Goal: Task Accomplishment & Management: Manage account settings

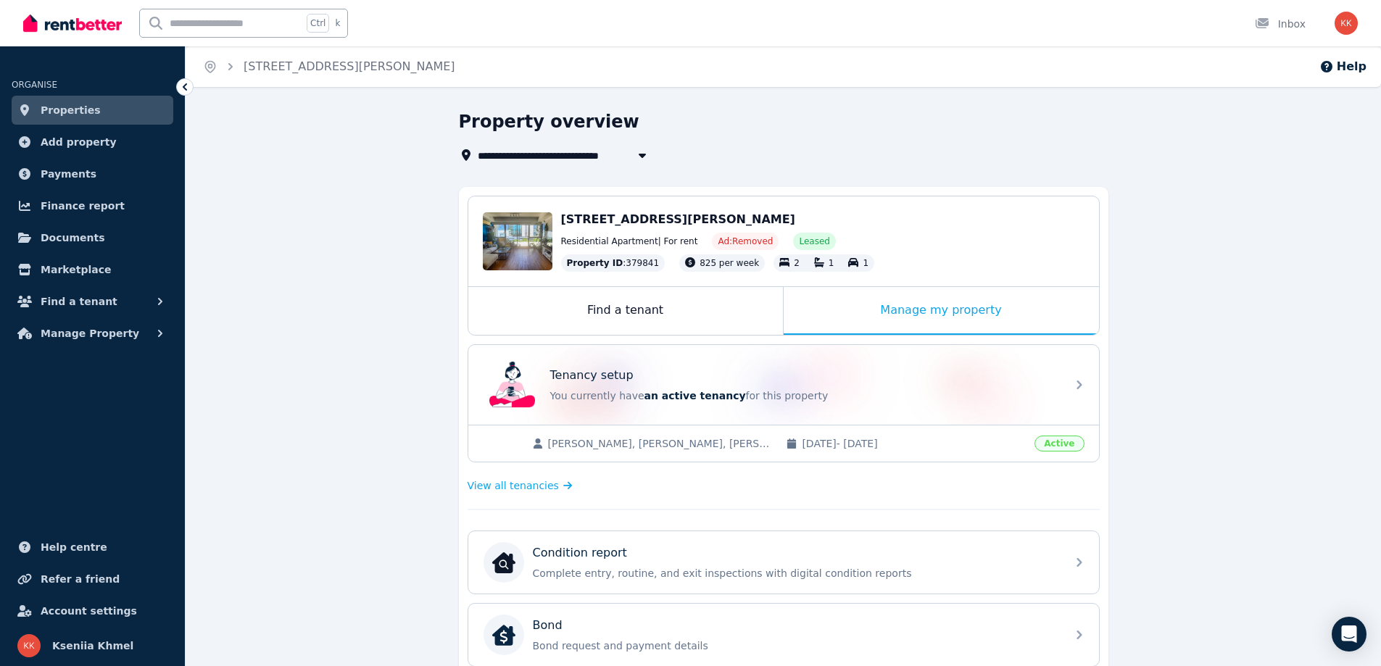
click at [634, 431] on div "[PERSON_NAME], [PERSON_NAME], [PERSON_NAME] [DATE] - [DATE] Active" at bounding box center [783, 443] width 631 height 37
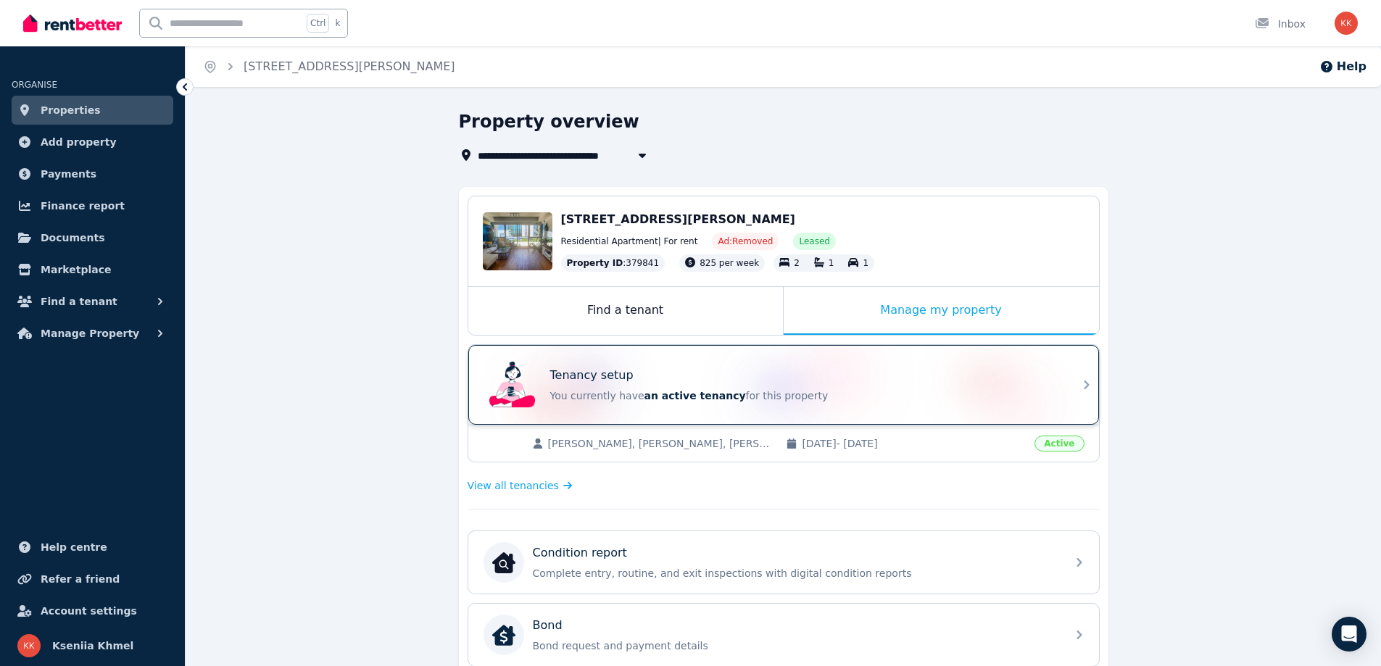
click at [958, 397] on p "You currently have an active tenancy for this property" at bounding box center [803, 396] width 507 height 14
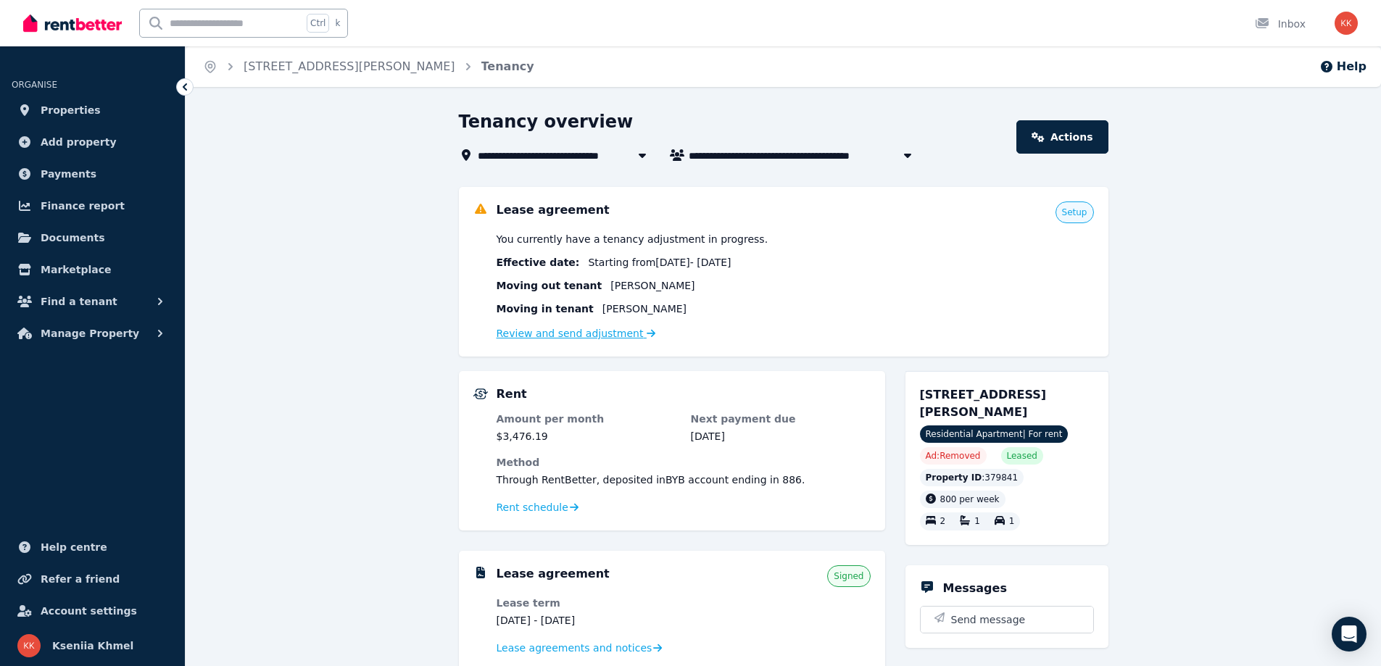
click at [512, 334] on link "Review and send adjustment" at bounding box center [576, 334] width 159 height 12
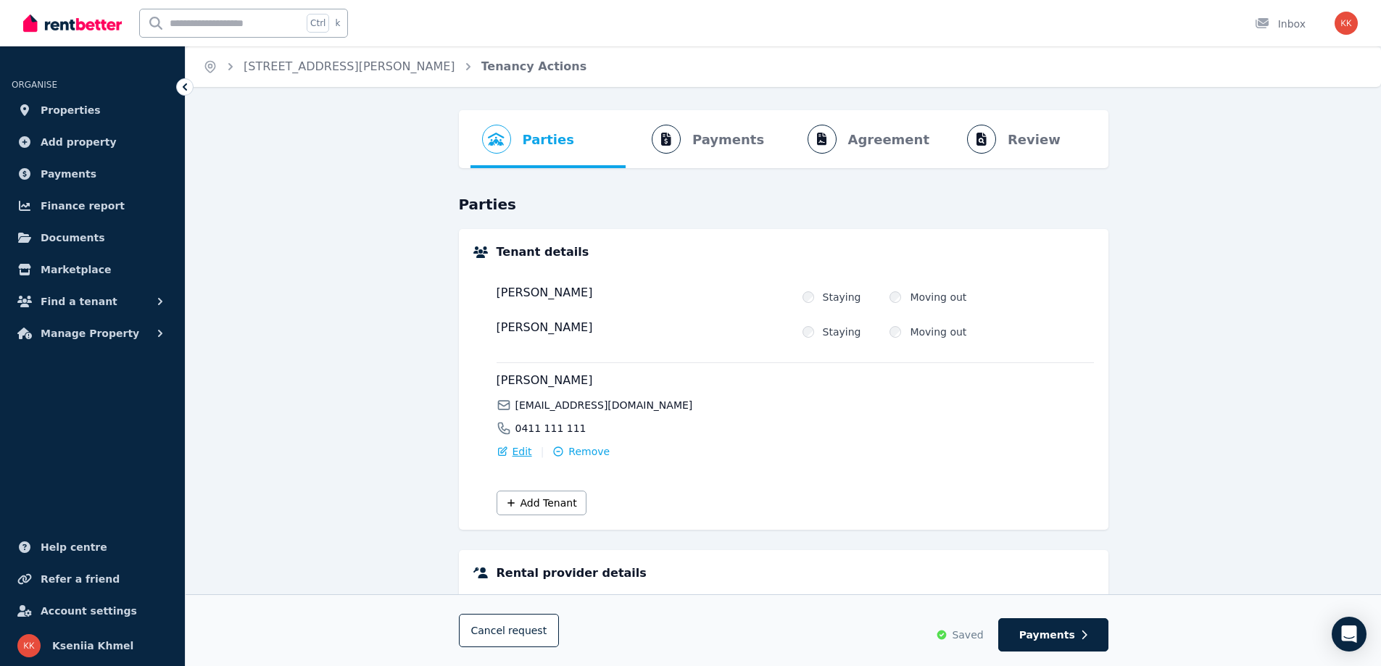
click at [510, 457] on div "Edit" at bounding box center [515, 451] width 36 height 14
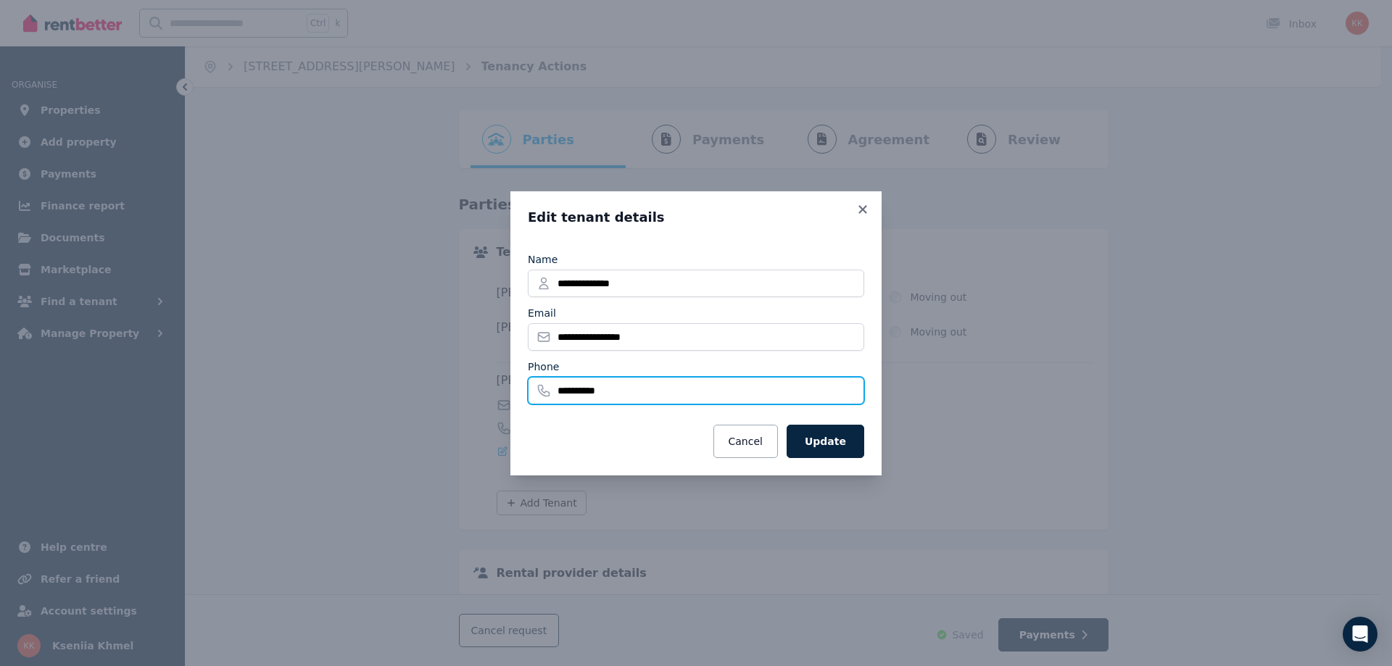
click at [641, 379] on input "**********" at bounding box center [696, 391] width 336 height 28
type input "**********"
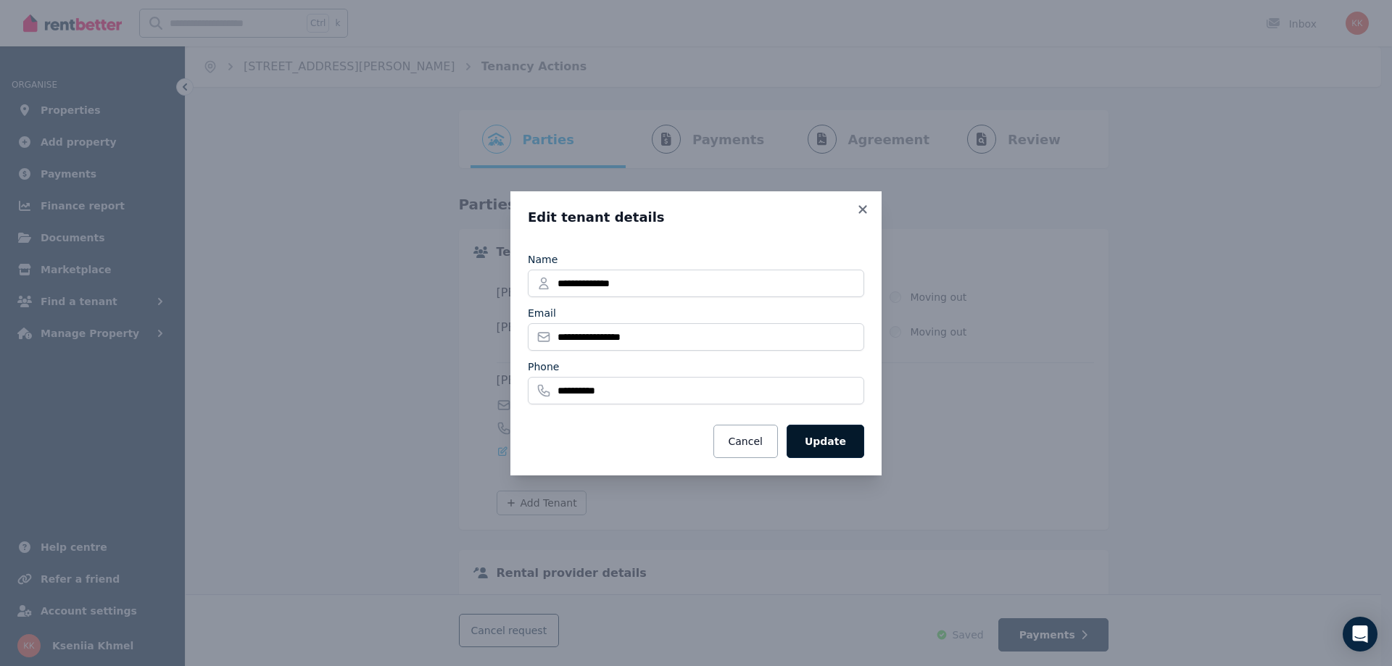
click at [831, 443] on button "Update" at bounding box center [825, 441] width 78 height 33
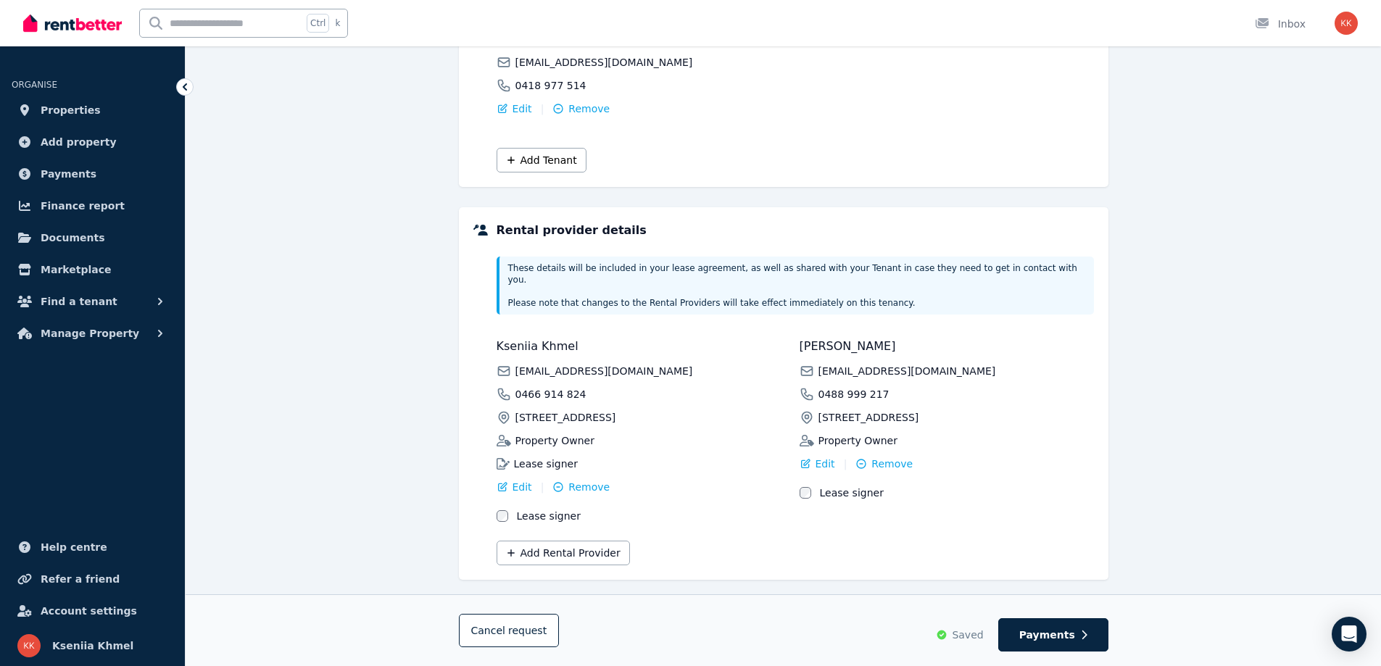
scroll to position [342, 0]
click at [1056, 641] on span "Payments" at bounding box center [1047, 635] width 56 height 14
select select "**********"
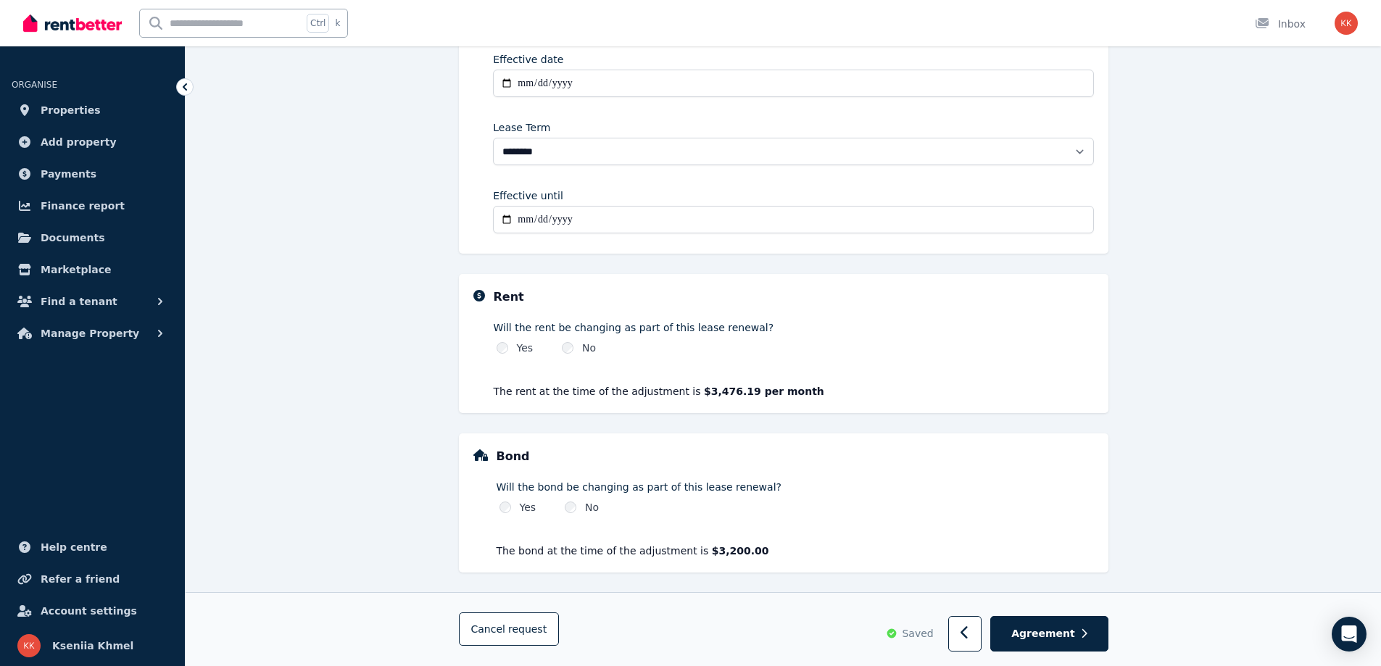
scroll to position [291, 0]
click at [1068, 634] on span "Agreement" at bounding box center [1043, 634] width 64 height 14
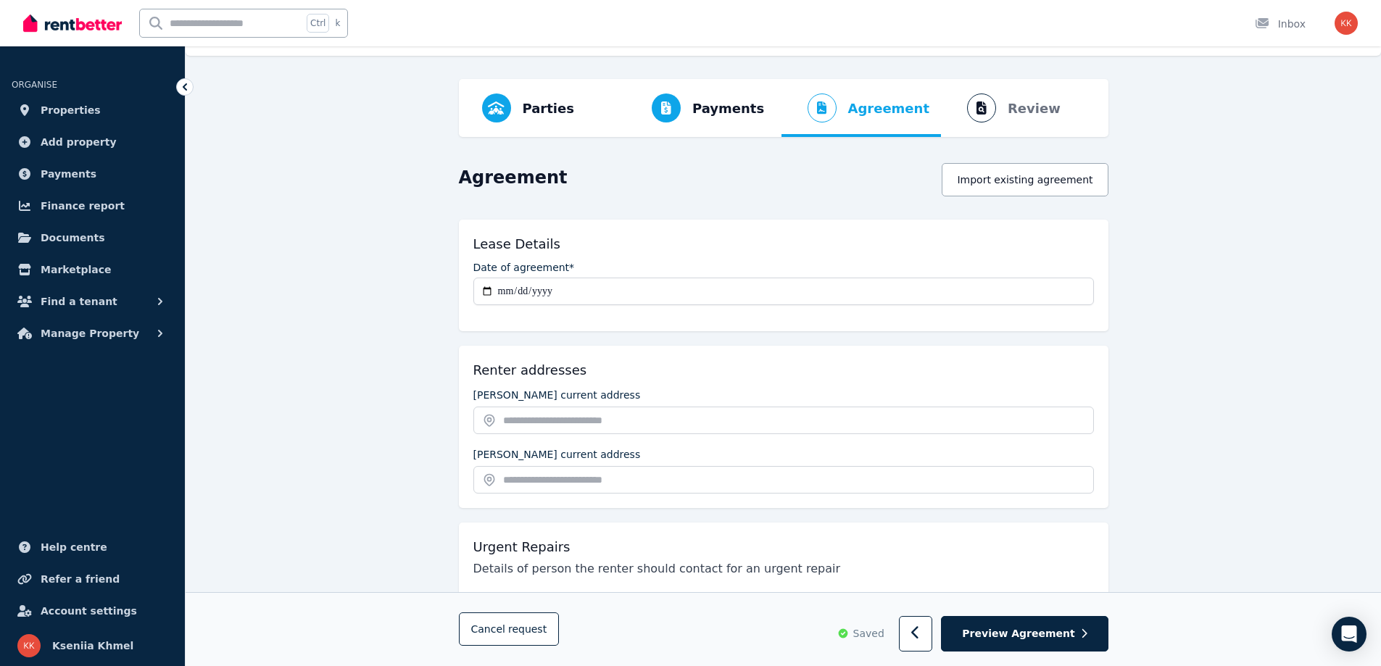
scroll to position [30, 0]
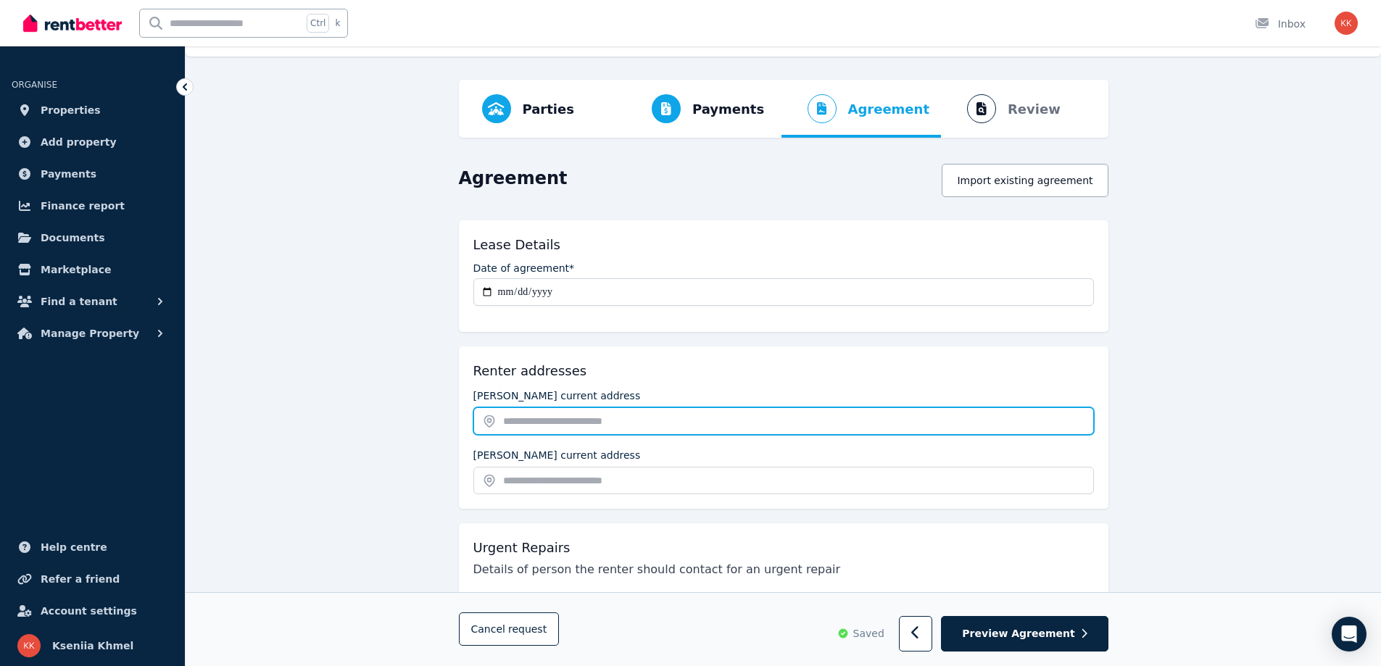
click at [549, 415] on input "text" at bounding box center [783, 421] width 620 height 28
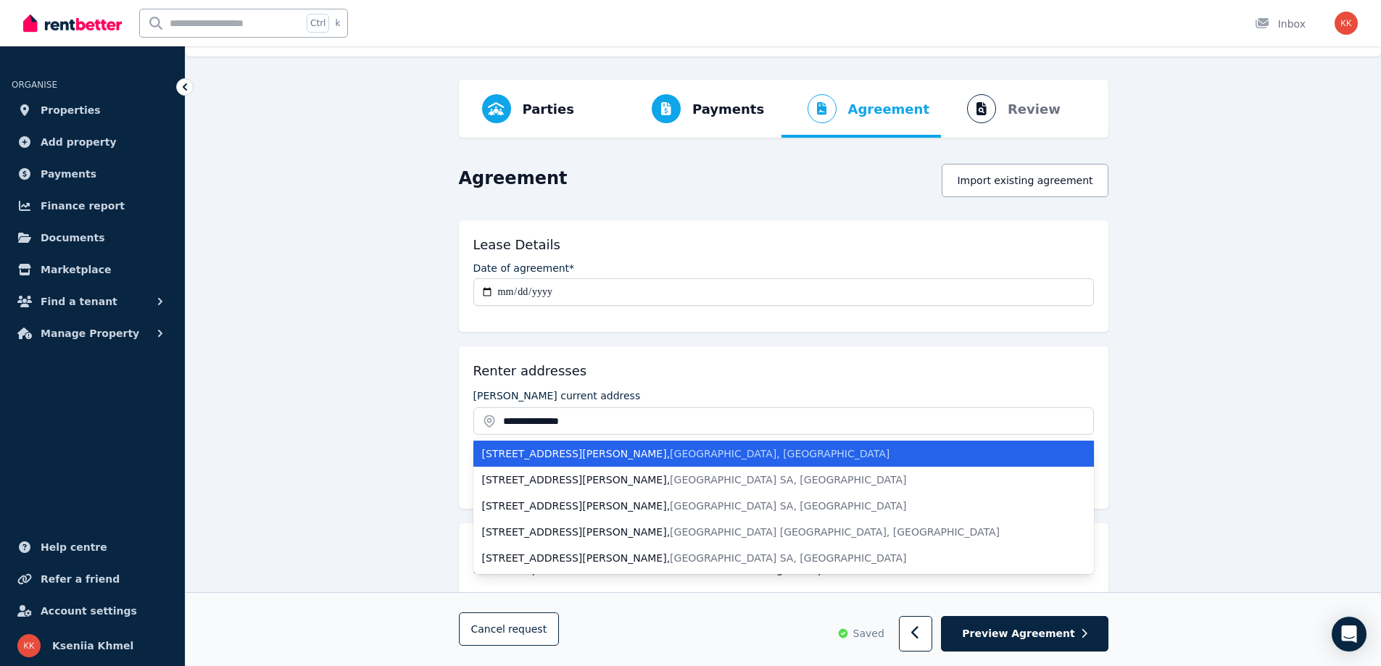
click at [562, 448] on div "[STREET_ADDRESS][PERSON_NAME]" at bounding box center [775, 453] width 586 height 14
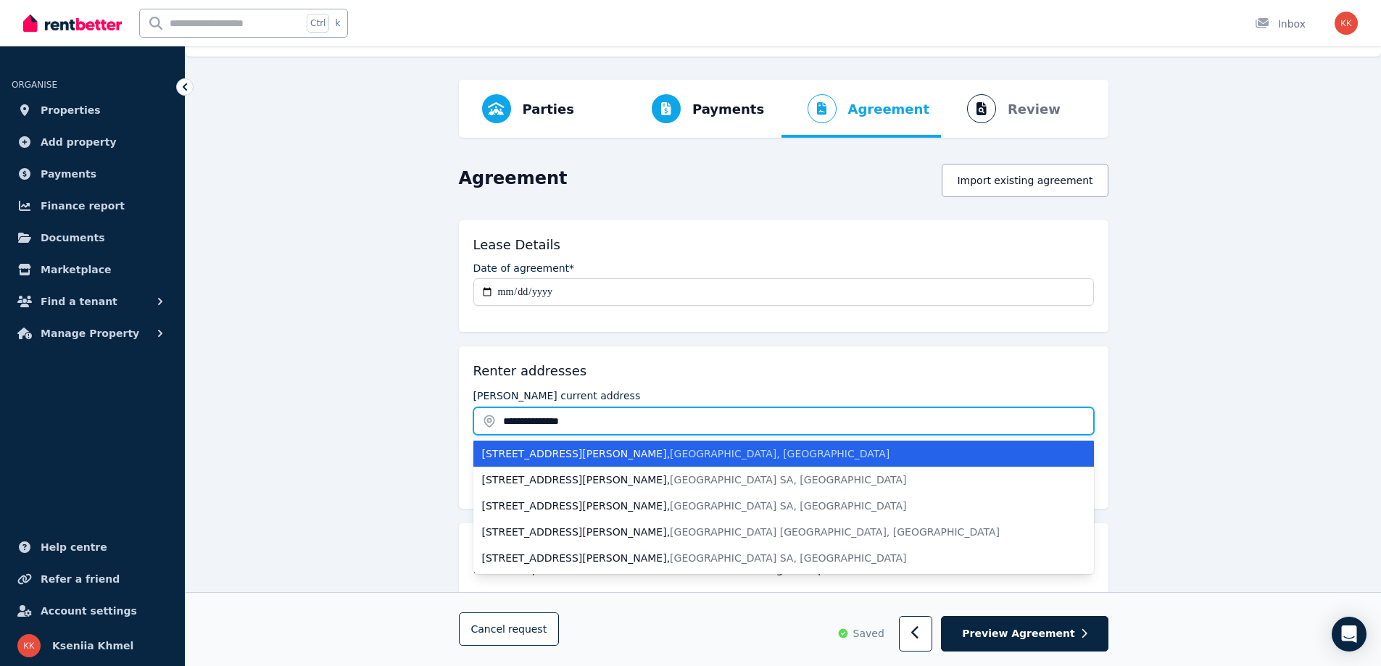
type input "**********"
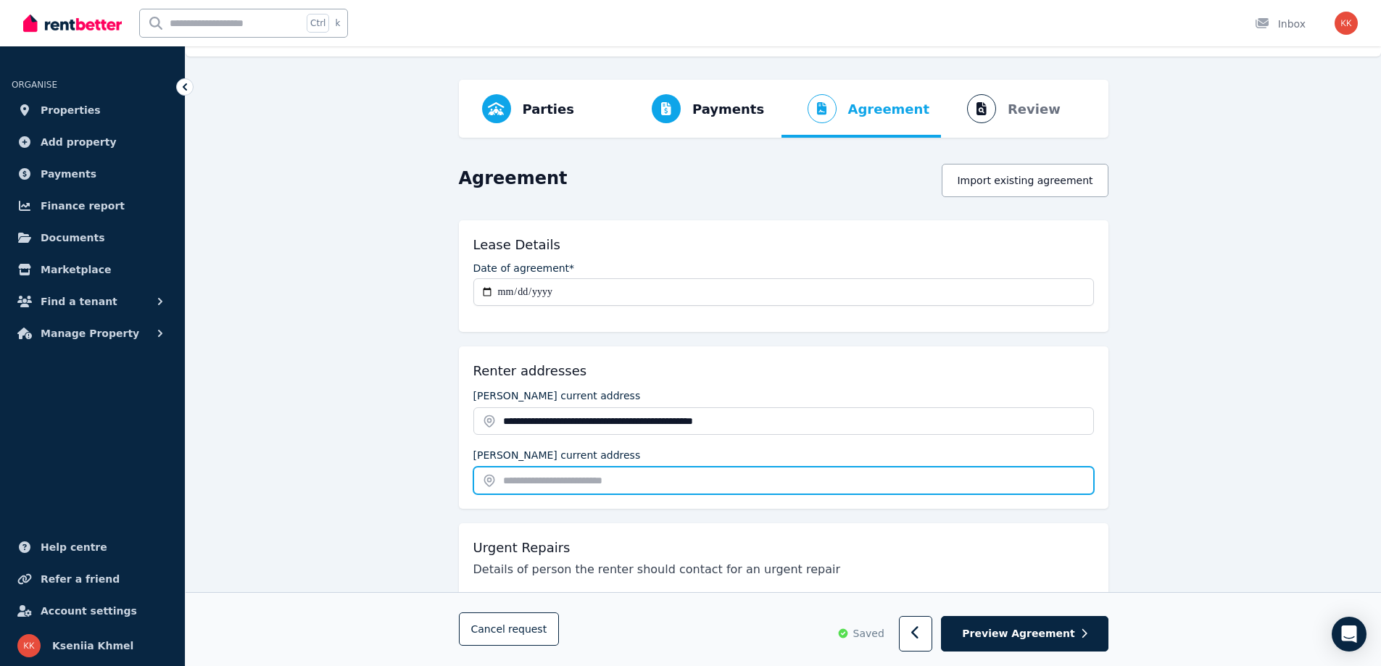
click at [539, 483] on input "text" at bounding box center [783, 481] width 620 height 28
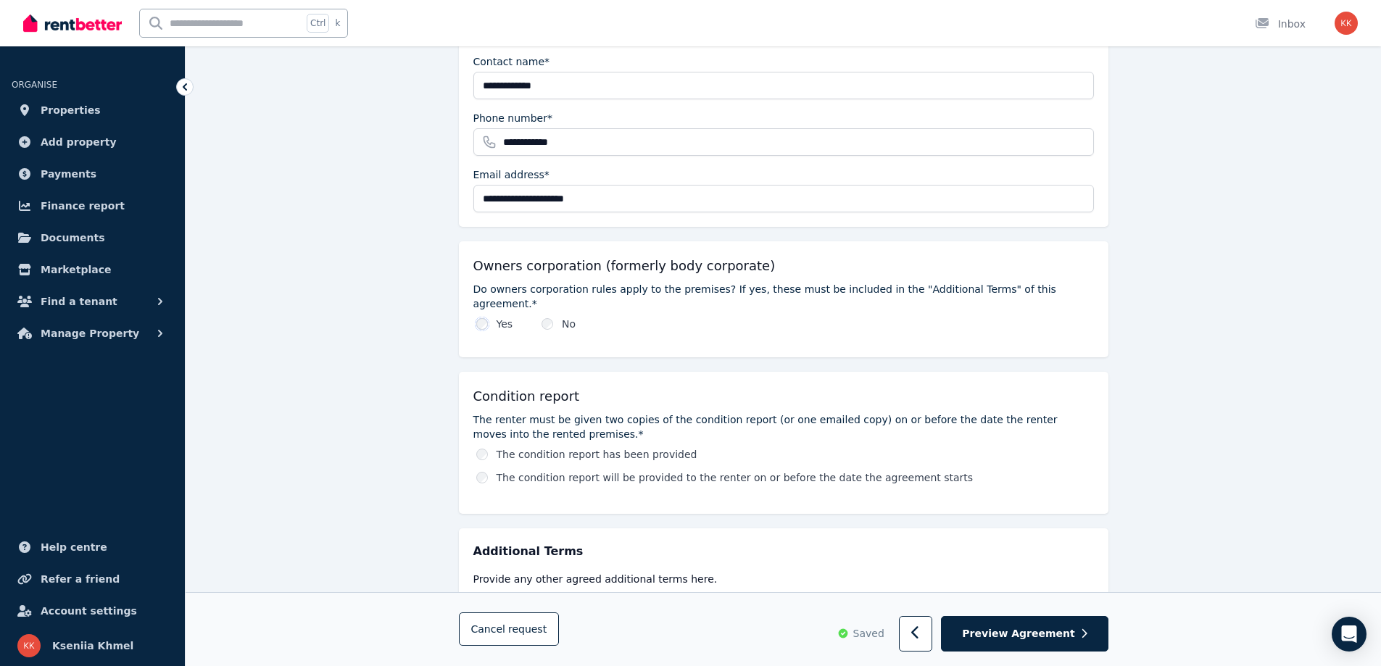
scroll to position [565, 0]
click at [486, 471] on div "The condition report will be provided to the renter on or before the date the a…" at bounding box center [785, 478] width 618 height 14
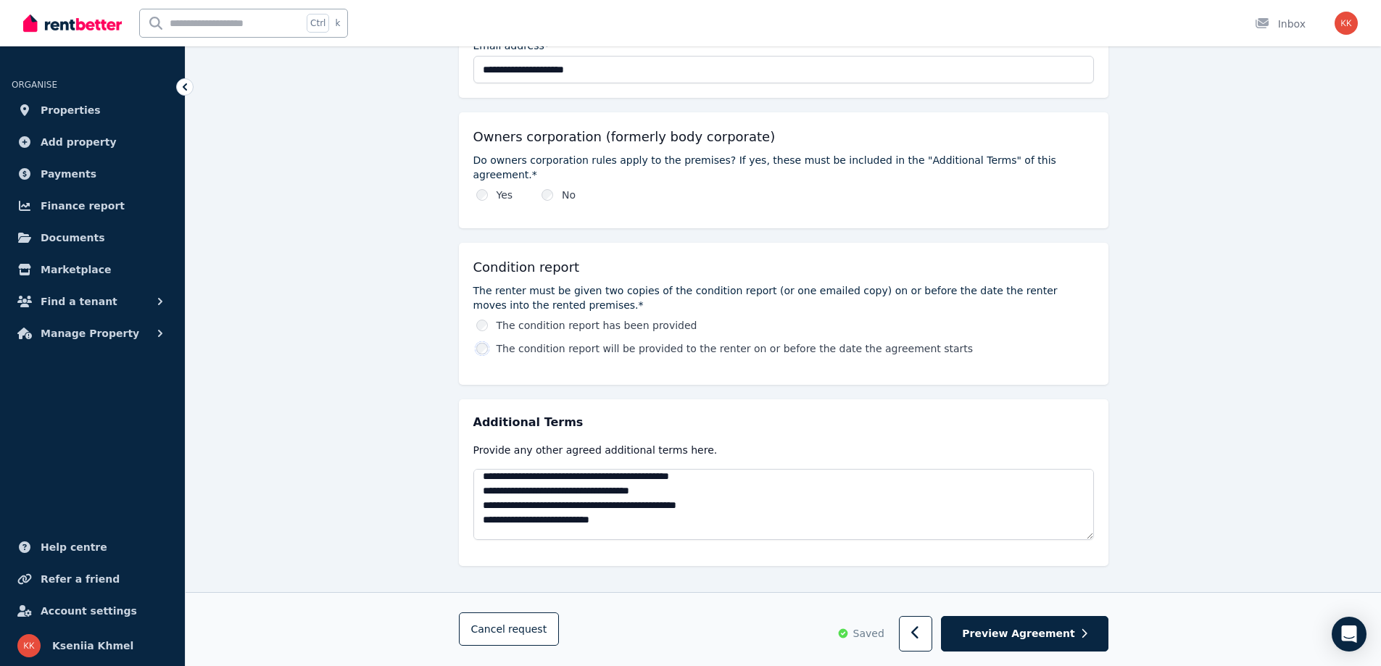
scroll to position [78, 0]
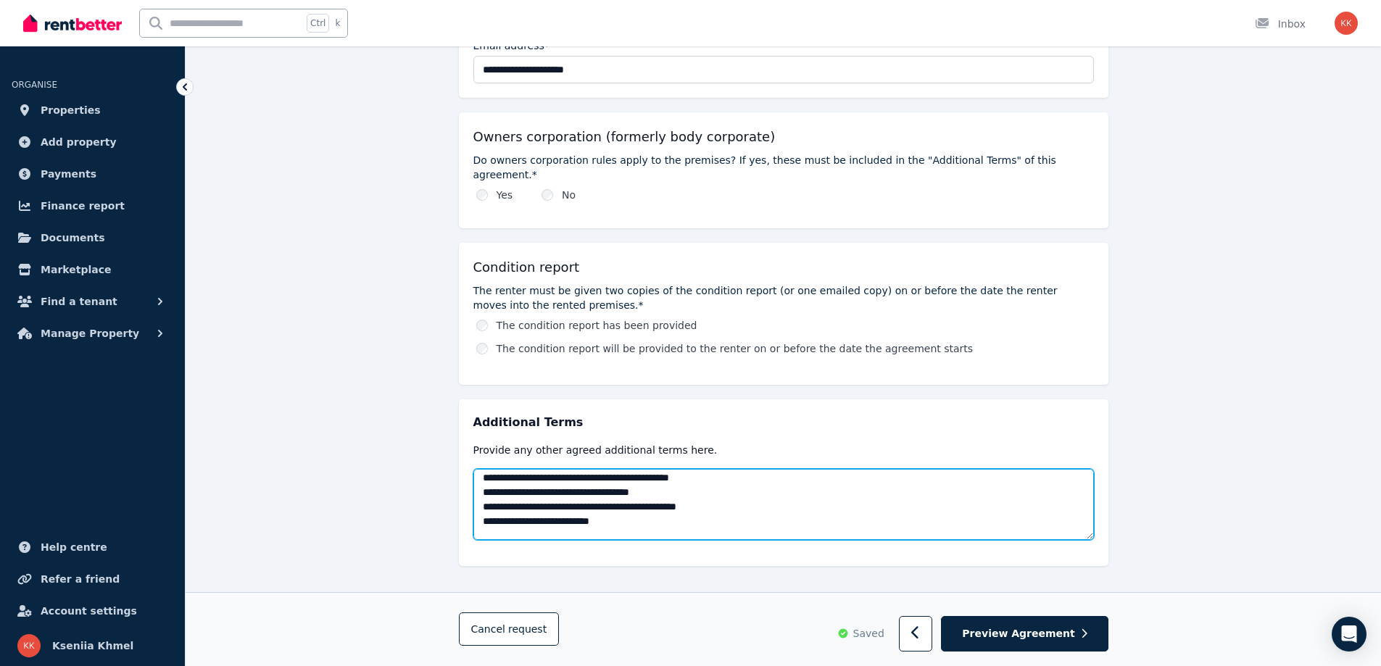
click at [625, 511] on textarea at bounding box center [783, 504] width 620 height 71
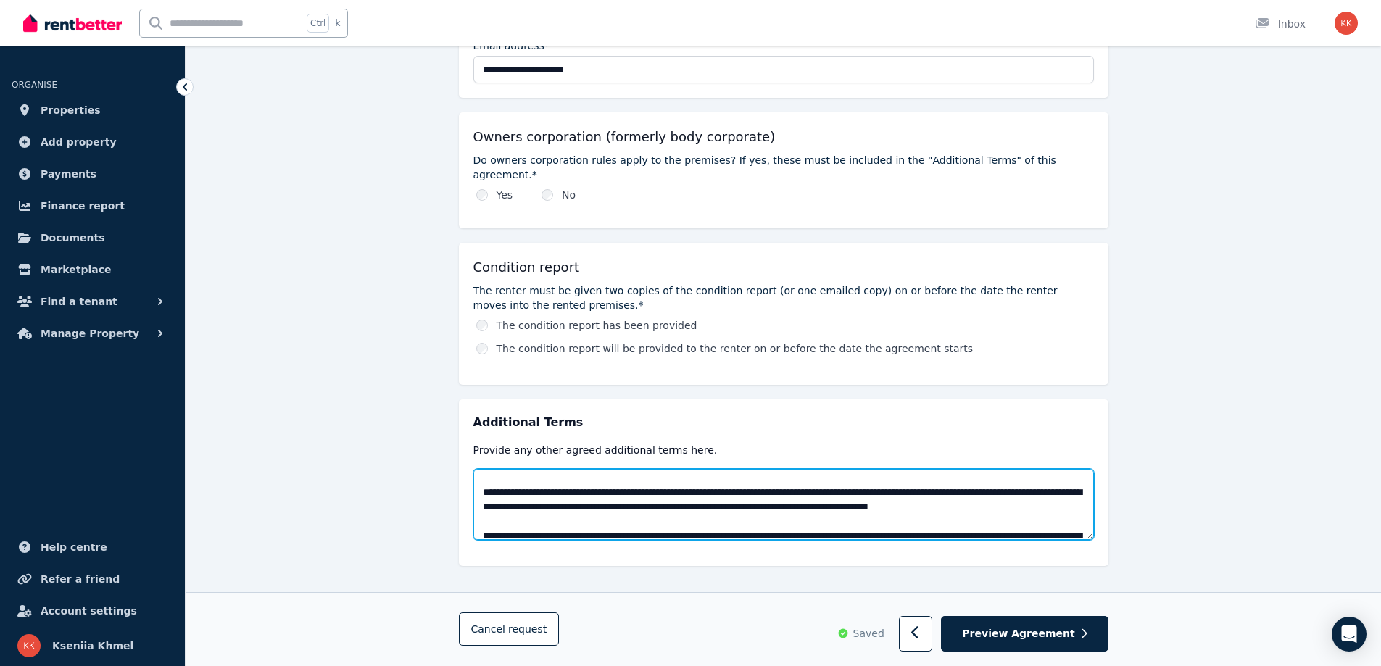
scroll to position [101, 0]
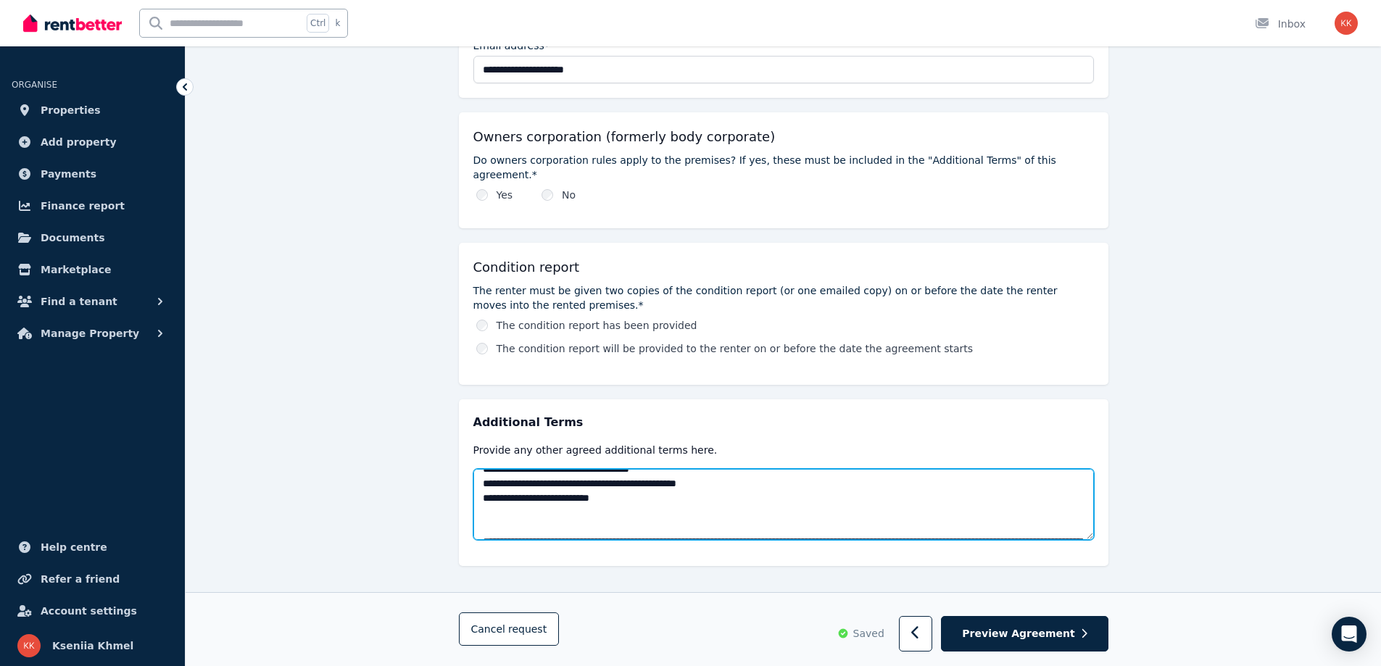
click at [494, 499] on textarea at bounding box center [783, 504] width 620 height 71
type textarea "**********"
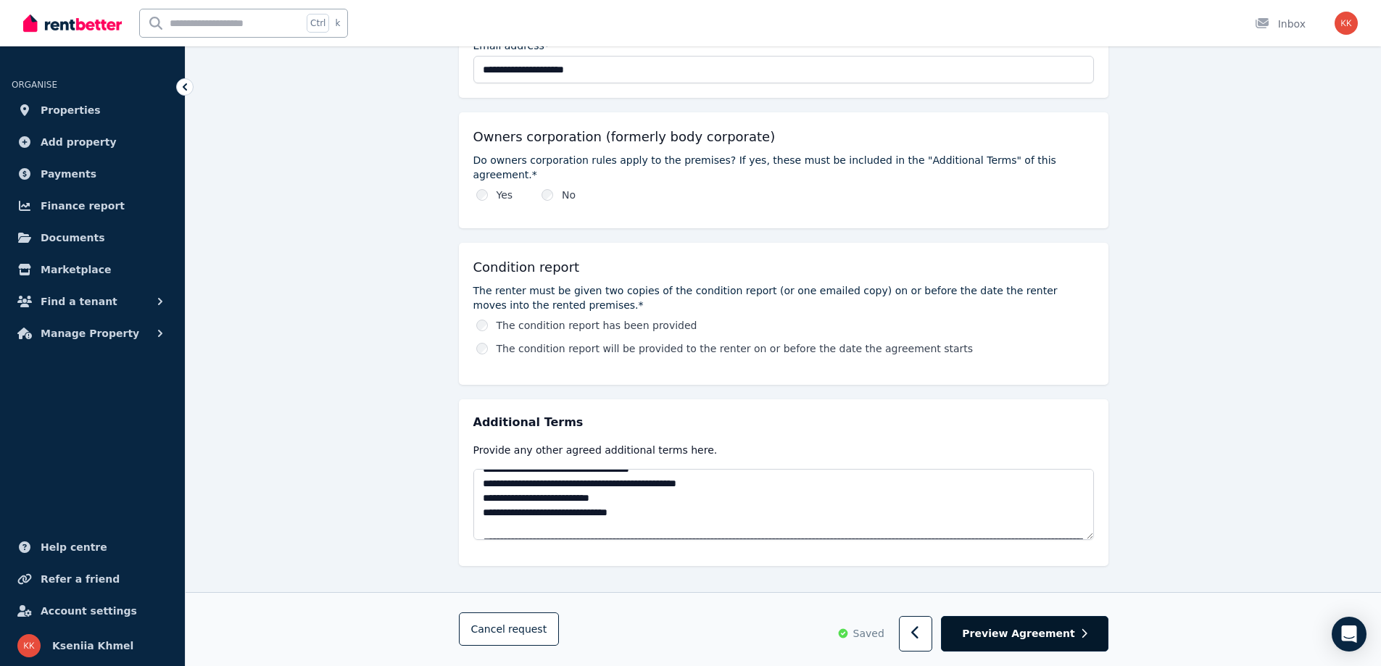
click at [1004, 631] on span "Preview Agreement" at bounding box center [1018, 634] width 112 height 14
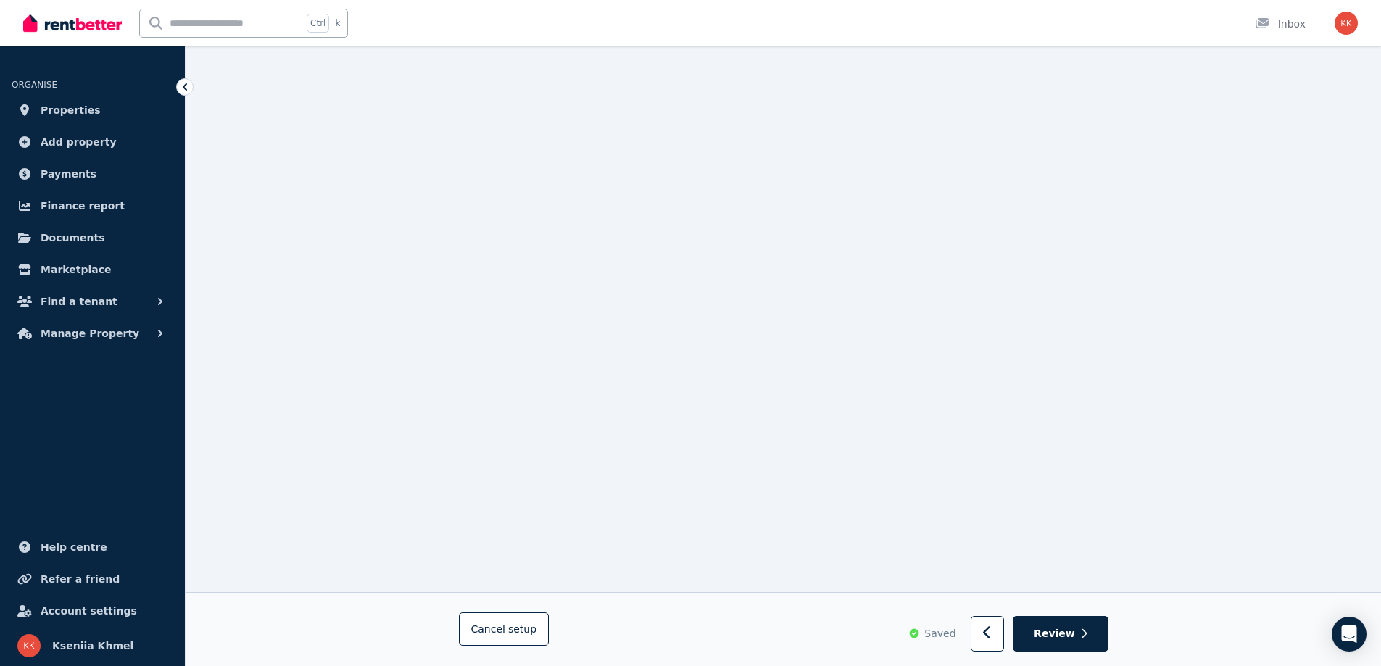
scroll to position [2095, 0]
